Goal: Task Accomplishment & Management: Manage account settings

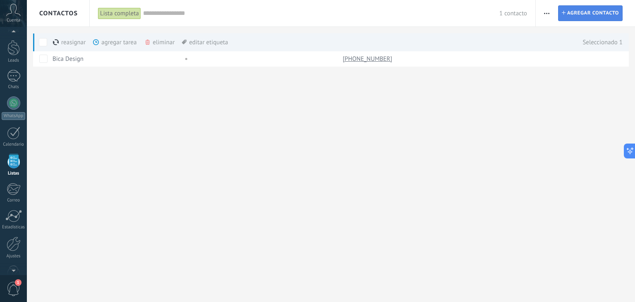
click at [570, 15] on span "Agregar contacto" at bounding box center [593, 13] width 52 height 15
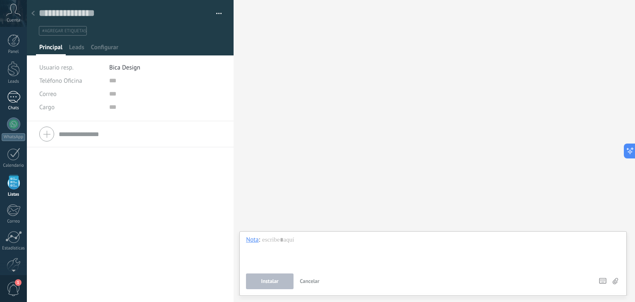
click at [14, 95] on div "1" at bounding box center [13, 97] width 13 height 12
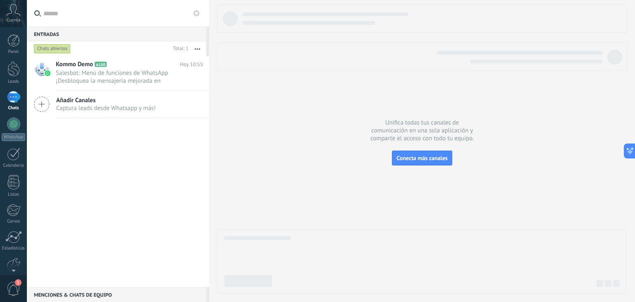
click at [10, 10] on icon at bounding box center [13, 10] width 14 height 12
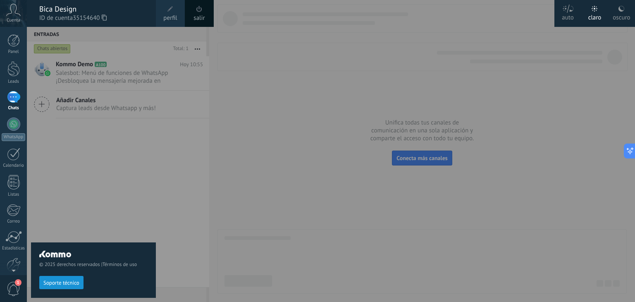
click at [283, 66] on div at bounding box center [344, 151] width 635 height 302
